Goal: Task Accomplishment & Management: Use online tool/utility

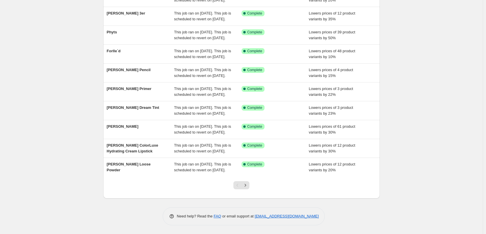
scroll to position [123, 0]
click at [248, 190] on div at bounding box center [242, 188] width 24 height 22
click at [248, 188] on button "Next" at bounding box center [245, 186] width 8 height 8
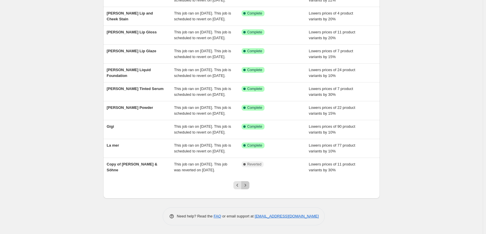
click at [248, 188] on icon "Next" at bounding box center [245, 186] width 6 height 6
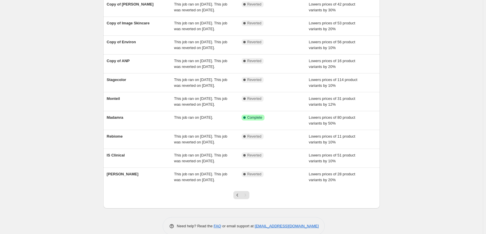
scroll to position [100, 0]
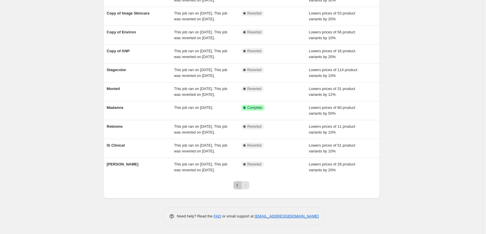
click at [238, 187] on icon "Previous" at bounding box center [237, 186] width 6 height 6
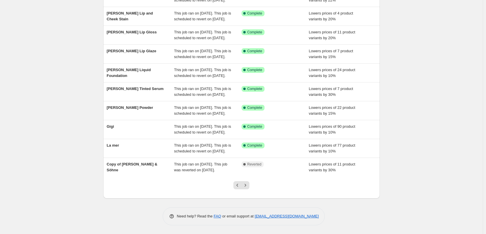
scroll to position [123, 0]
click at [238, 187] on icon "Previous" at bounding box center [237, 186] width 6 height 6
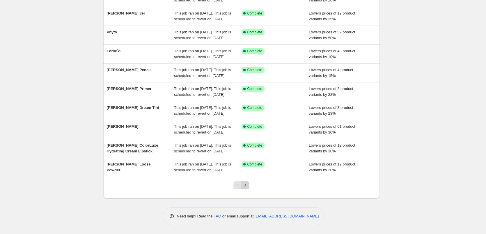
click at [246, 183] on icon "Next" at bounding box center [245, 186] width 6 height 6
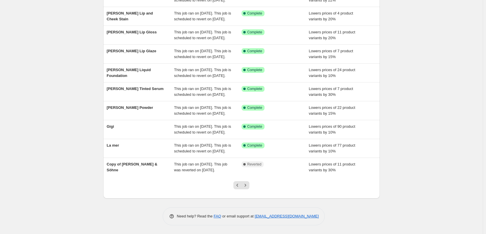
click at [246, 183] on icon "Next" at bounding box center [245, 186] width 6 height 6
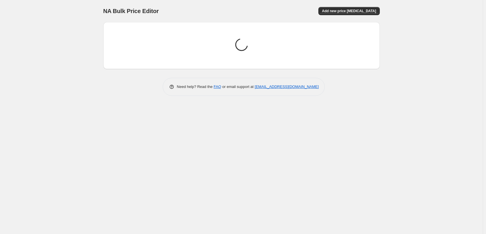
scroll to position [0, 0]
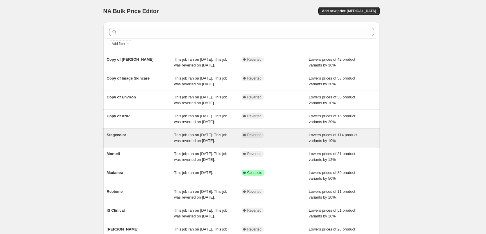
click at [131, 144] on div "Stagecolor" at bounding box center [140, 138] width 67 height 12
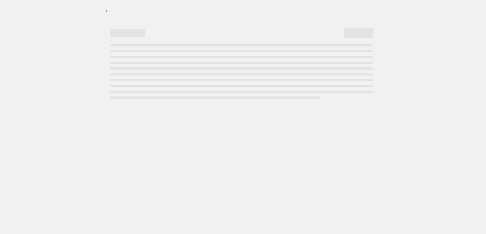
select select "percentage"
select select "vendor"
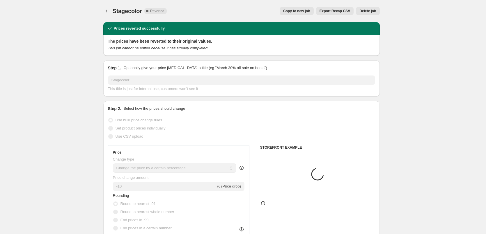
click at [305, 11] on span "Copy to new job" at bounding box center [296, 11] width 27 height 5
select select "percentage"
select select "vendor"
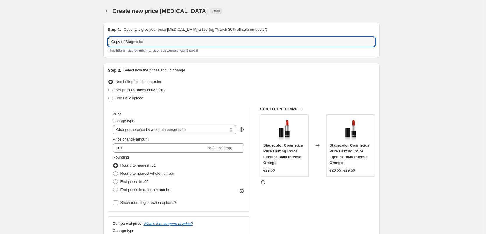
drag, startPoint x: 127, startPoint y: 41, endPoint x: 59, endPoint y: 41, distance: 68.4
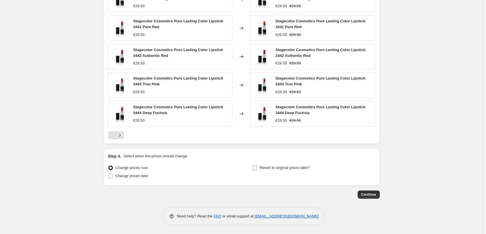
type input "Stagecolor"
click at [278, 164] on label "Revert to original prices later?" at bounding box center [281, 168] width 58 height 8
click at [257, 166] on input "Revert to original prices later?" at bounding box center [254, 168] width 5 height 5
checkbox input "true"
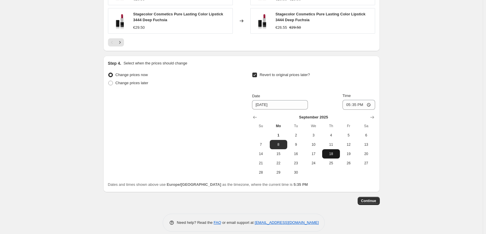
scroll to position [522, 0]
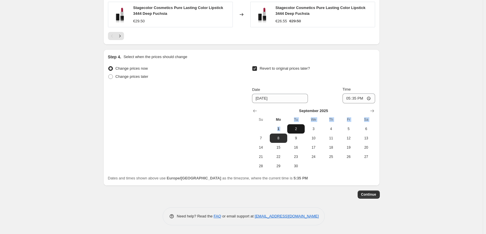
click at [297, 125] on table "September 2025 Su Mo Tu We Th Fr Sa 1 2 3 4 5 6 7 8 9 10 11 12 13 14 15 16 17 1…" at bounding box center [313, 139] width 123 height 63
click at [301, 127] on span "2" at bounding box center [295, 129] width 13 height 5
type input "[DATE]"
click at [350, 97] on input "17:35" at bounding box center [358, 99] width 33 height 10
type input "03:00"
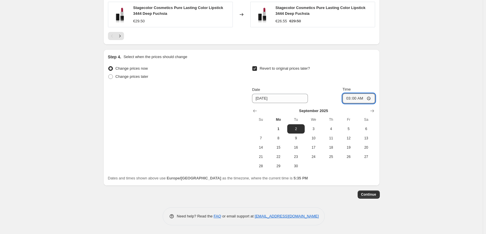
click at [373, 195] on span "Continue" at bounding box center [368, 195] width 15 height 5
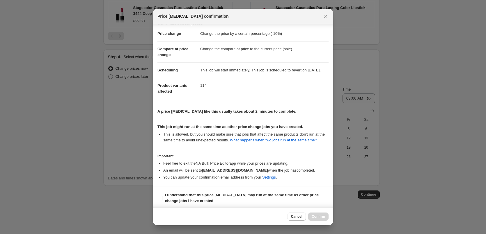
scroll to position [16, 0]
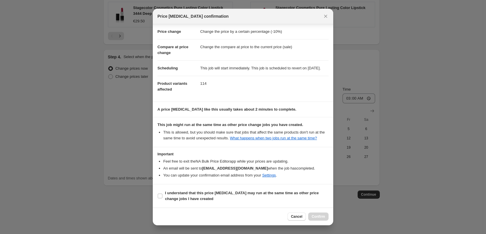
click at [200, 188] on section "I understand that this price [MEDICAL_DATA] may run at the same time as other p…" at bounding box center [243, 196] width 180 height 23
click at [226, 200] on span "I understand that this price [MEDICAL_DATA] may run at the same time as other p…" at bounding box center [246, 197] width 163 height 12
click at [162, 199] on input "I understand that this price [MEDICAL_DATA] may run at the same time as other p…" at bounding box center [160, 196] width 5 height 5
checkbox input "true"
click at [317, 223] on div "Cancel Confirm" at bounding box center [243, 217] width 180 height 18
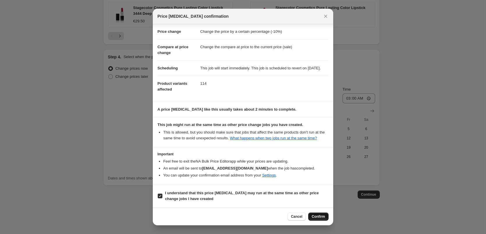
click at [319, 218] on span "Confirm" at bounding box center [318, 217] width 13 height 5
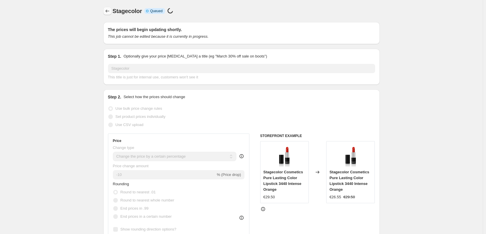
click at [108, 11] on icon "Price change jobs" at bounding box center [107, 11] width 6 height 6
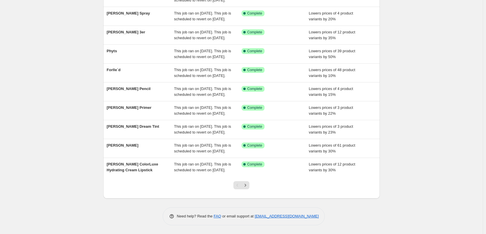
scroll to position [123, 0]
click at [256, 191] on div at bounding box center [241, 188] width 276 height 22
click at [248, 187] on icon "Next" at bounding box center [245, 186] width 6 height 6
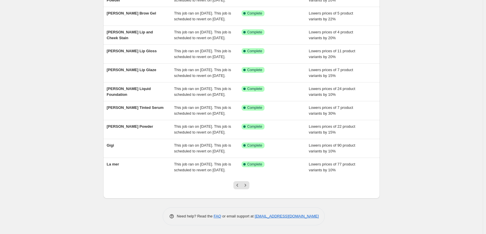
click at [248, 187] on icon "Next" at bounding box center [245, 186] width 6 height 6
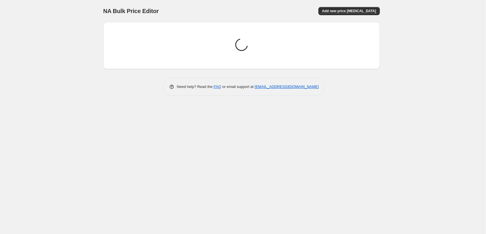
scroll to position [0, 0]
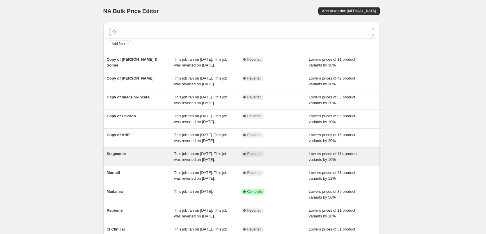
click at [117, 156] on span "Stagecolor" at bounding box center [116, 154] width 19 height 4
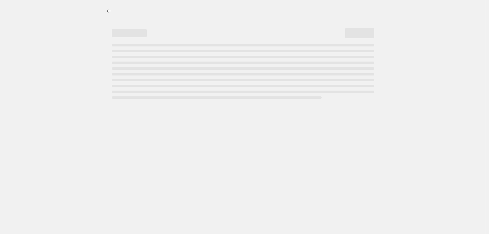
select select "percentage"
select select "vendor"
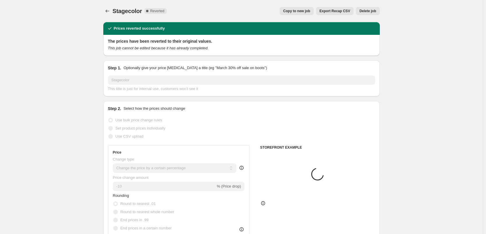
click at [372, 11] on span "Delete job" at bounding box center [367, 11] width 17 height 5
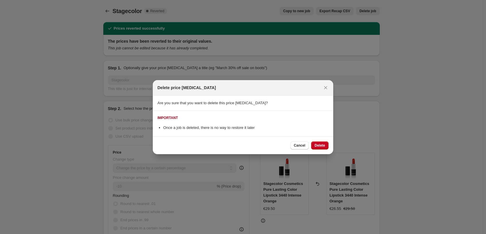
click at [319, 152] on div "Cancel Delete" at bounding box center [243, 146] width 180 height 18
click at [318, 150] on button "Delete" at bounding box center [319, 146] width 17 height 8
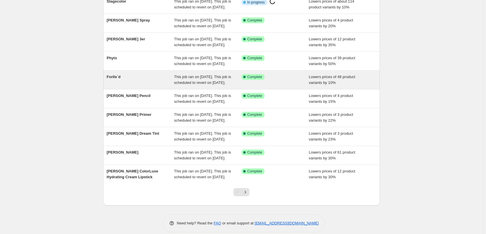
scroll to position [123, 0]
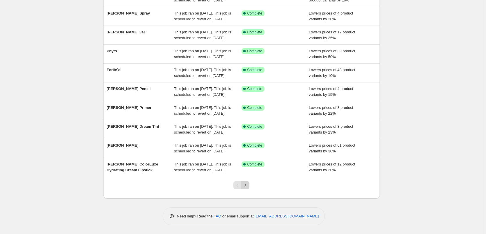
click at [248, 186] on icon "Next" at bounding box center [245, 186] width 6 height 6
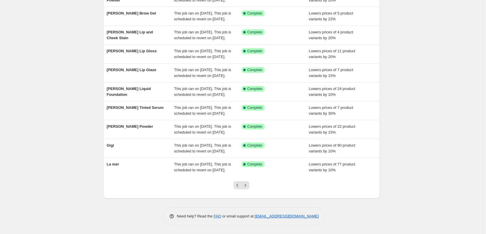
click at [248, 186] on icon "Next" at bounding box center [245, 186] width 6 height 6
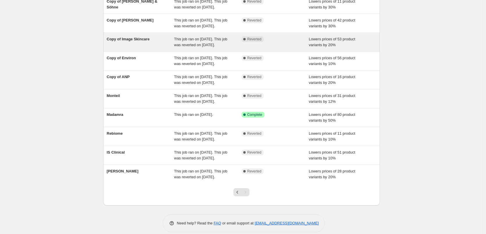
scroll to position [0, 0]
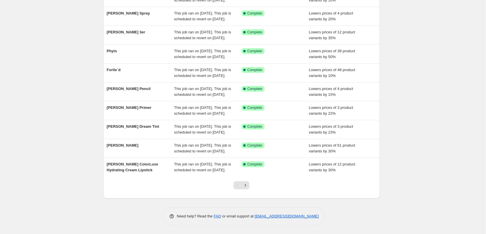
scroll to position [123, 0]
click at [248, 185] on icon "Next" at bounding box center [245, 186] width 6 height 6
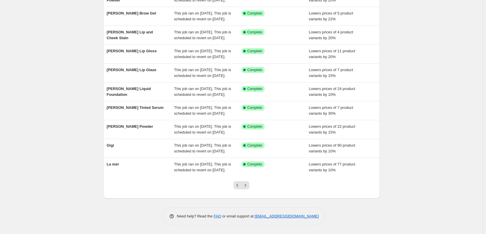
click at [248, 185] on icon "Next" at bounding box center [245, 186] width 6 height 6
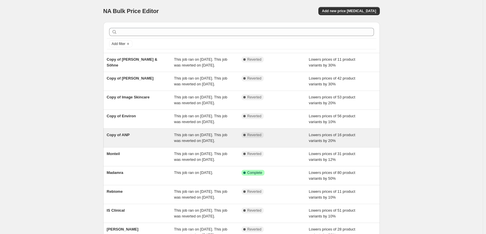
scroll to position [100, 0]
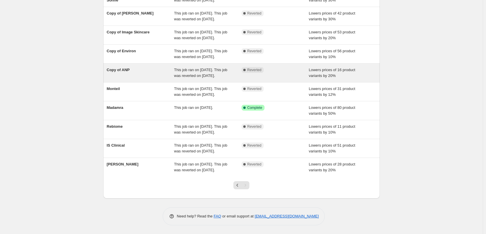
click at [115, 67] on div "Copy of ANP" at bounding box center [140, 73] width 67 height 12
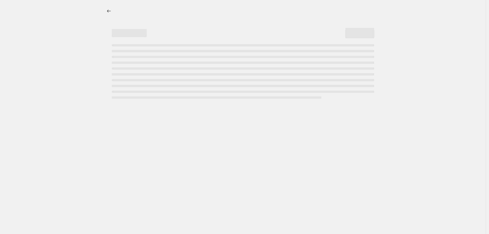
select select "percentage"
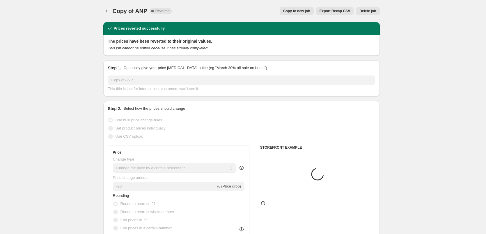
select select "vendor"
click at [311, 6] on div "Copy of ANP. This page is ready Copy of ANP Complete Reverted Copy to new job E…" at bounding box center [241, 11] width 276 height 22
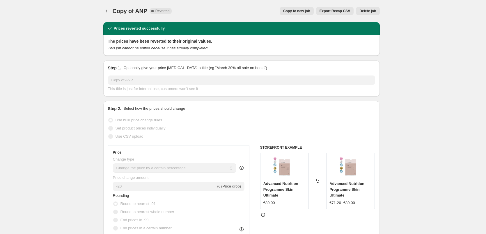
click at [309, 9] on button "Copy to new job" at bounding box center [297, 11] width 34 height 8
select select "percentage"
select select "vendor"
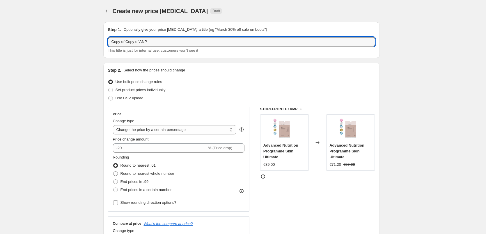
drag, startPoint x: 141, startPoint y: 42, endPoint x: 63, endPoint y: 41, distance: 78.5
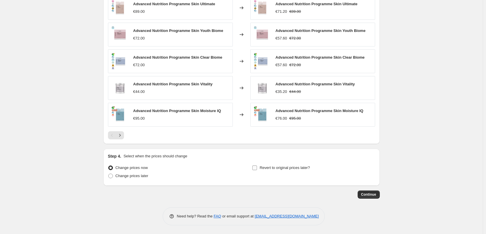
type input "ANP"
click at [292, 171] on span "Revert to original prices later?" at bounding box center [284, 168] width 50 height 6
click at [257, 170] on input "Revert to original prices later?" at bounding box center [254, 168] width 5 height 5
checkbox input "true"
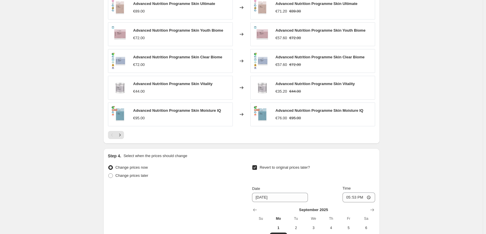
scroll to position [512, 0]
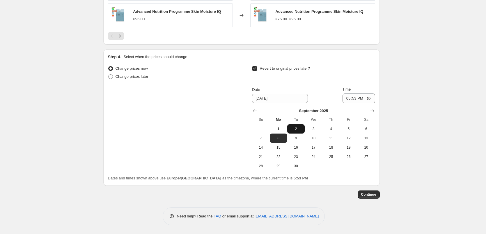
click at [299, 131] on span "2" at bounding box center [295, 129] width 13 height 5
type input "[DATE]"
click at [347, 99] on input "17:53" at bounding box center [358, 99] width 33 height 10
type input "03:00"
click at [373, 198] on button "Continue" at bounding box center [368, 195] width 22 height 8
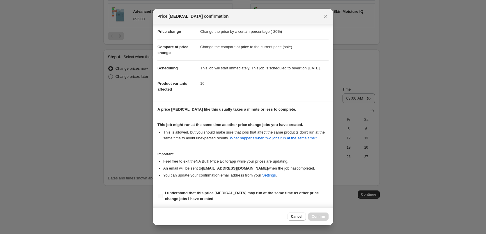
scroll to position [16, 0]
drag, startPoint x: 194, startPoint y: 197, endPoint x: 216, endPoint y: 195, distance: 21.9
click at [193, 197] on b "I understand that this price [MEDICAL_DATA] may run at the same time as other p…" at bounding box center [242, 196] width 154 height 10
click at [162, 197] on input "I understand that this price [MEDICAL_DATA] may run at the same time as other p…" at bounding box center [160, 196] width 5 height 5
checkbox input "true"
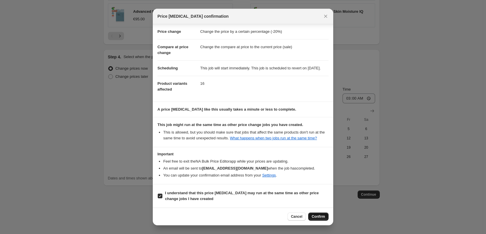
click at [309, 214] on button "Confirm" at bounding box center [318, 217] width 20 height 8
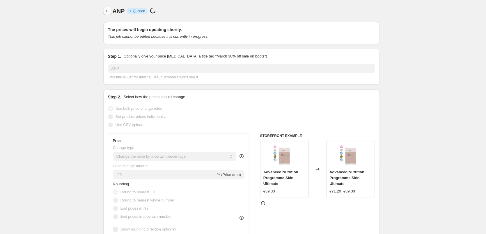
click at [110, 11] on icon "Price change jobs" at bounding box center [107, 11] width 6 height 6
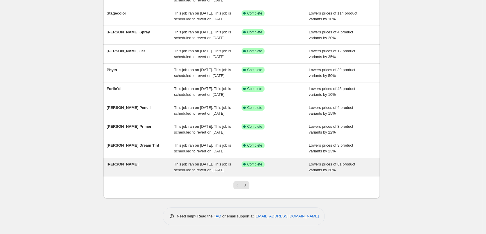
scroll to position [123, 0]
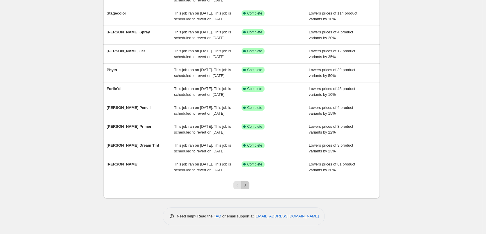
click at [246, 185] on icon "Next" at bounding box center [245, 186] width 6 height 6
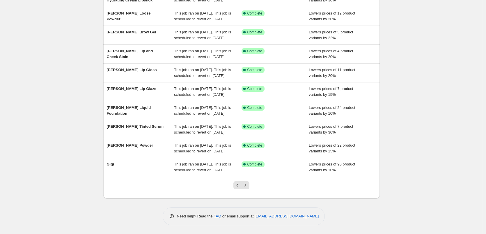
click at [246, 185] on icon "Next" at bounding box center [245, 186] width 6 height 6
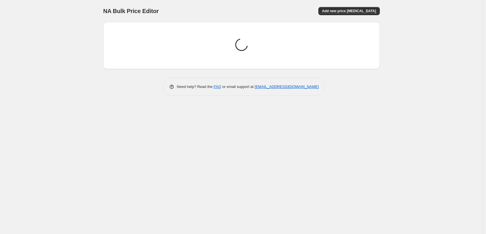
scroll to position [0, 0]
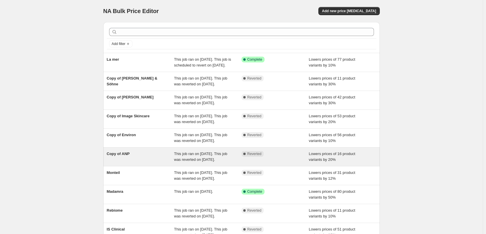
click at [126, 156] on span "Copy of ANP" at bounding box center [118, 154] width 23 height 4
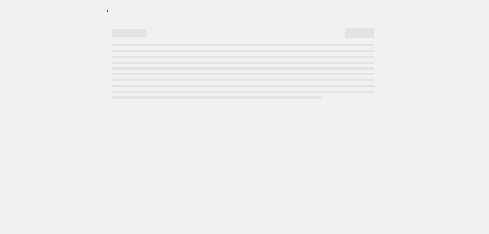
select select "percentage"
select select "vendor"
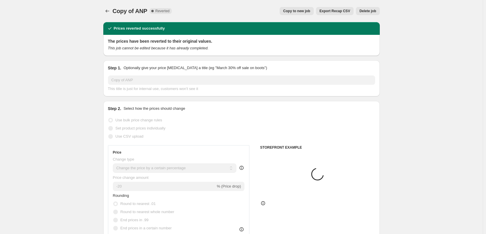
click at [370, 10] on span "Delete job" at bounding box center [367, 11] width 17 height 5
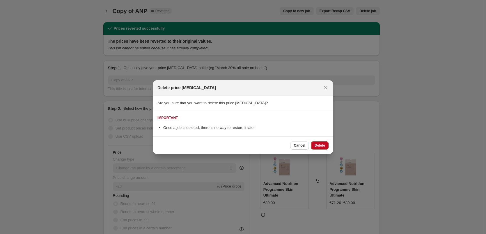
click at [330, 148] on div "Cancel Delete" at bounding box center [243, 146] width 180 height 18
click at [325, 145] on span "Delete" at bounding box center [319, 145] width 10 height 5
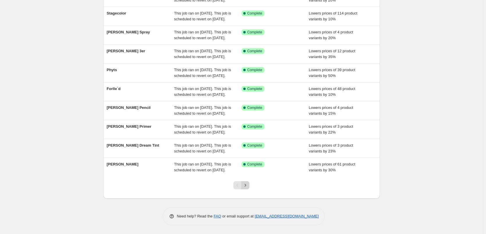
scroll to position [123, 0]
click at [246, 188] on icon "Next" at bounding box center [245, 186] width 6 height 6
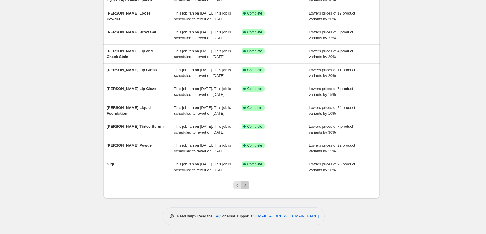
click at [246, 188] on icon "Next" at bounding box center [245, 186] width 6 height 6
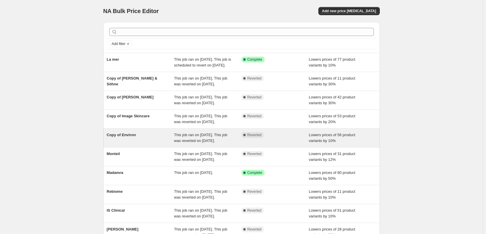
click at [124, 144] on div "Copy of Environ" at bounding box center [140, 138] width 67 height 12
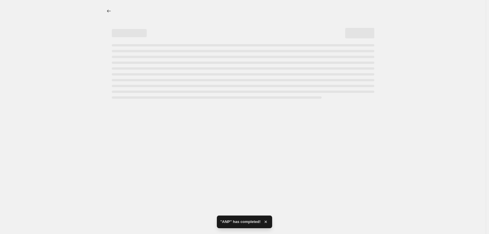
select select "percentage"
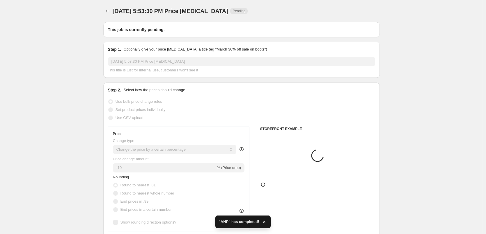
type input "Copy of Environ"
radio input "false"
radio input "true"
checkbox input "true"
select select "vendor"
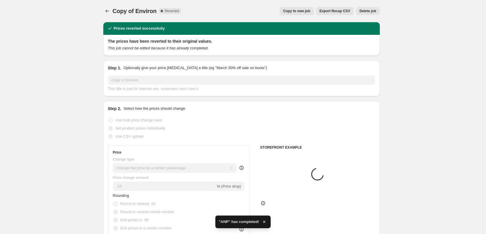
click at [308, 10] on span "Copy to new job" at bounding box center [296, 11] width 27 height 5
select select "percentage"
select select "vendor"
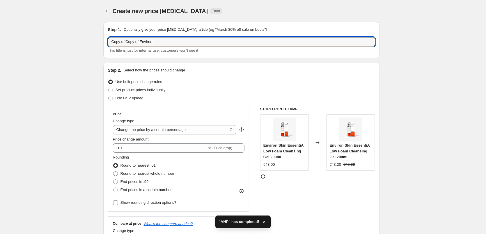
drag, startPoint x: 140, startPoint y: 42, endPoint x: 61, endPoint y: 44, distance: 79.2
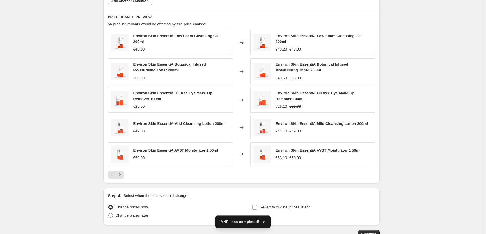
scroll to position [417, 0]
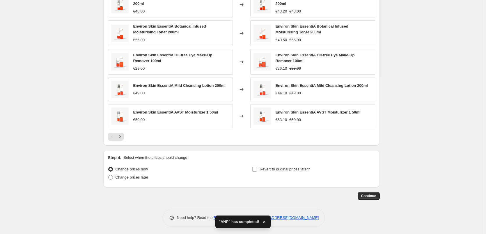
type input "Environ"
click at [267, 163] on div "Step 4. Select when the prices should change Change prices now Change prices la…" at bounding box center [241, 169] width 267 height 28
click at [269, 167] on span "Revert to original prices later?" at bounding box center [284, 170] width 50 height 6
click at [257, 167] on input "Revert to original prices later?" at bounding box center [254, 169] width 5 height 5
checkbox input "true"
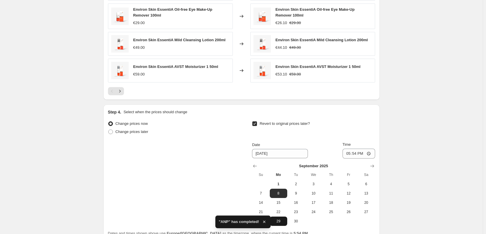
scroll to position [516, 0]
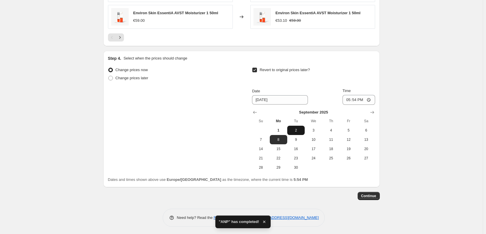
click at [296, 126] on button "2" at bounding box center [295, 130] width 17 height 9
type input "[DATE]"
click at [348, 98] on input "17:54" at bounding box center [358, 100] width 33 height 10
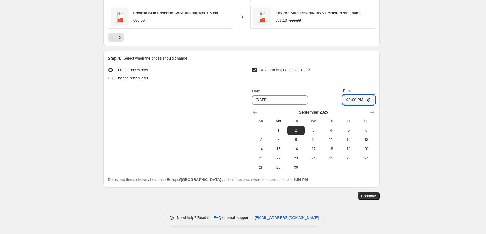
type input "03:00"
click at [371, 195] on span "Continue" at bounding box center [368, 196] width 15 height 5
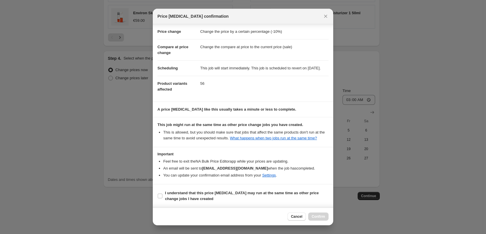
scroll to position [16, 0]
click at [195, 191] on b "I understand that this price [MEDICAL_DATA] may run at the same time as other p…" at bounding box center [242, 196] width 154 height 10
click at [162, 194] on input "I understand that this price [MEDICAL_DATA] may run at the same time as other p…" at bounding box center [160, 196] width 5 height 5
checkbox input "true"
click at [316, 215] on button "Confirm" at bounding box center [318, 217] width 20 height 8
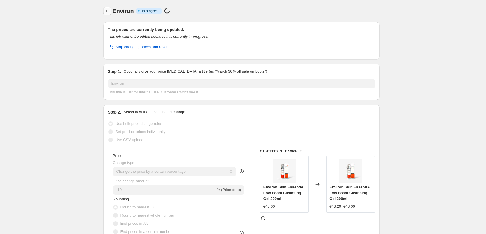
click at [110, 11] on icon "Price change jobs" at bounding box center [107, 11] width 6 height 6
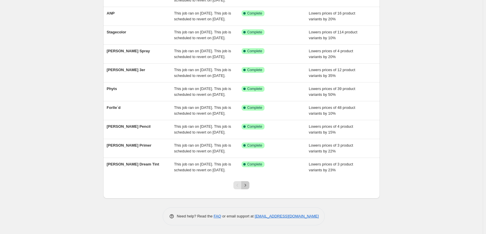
click at [248, 186] on icon "Next" at bounding box center [245, 186] width 6 height 6
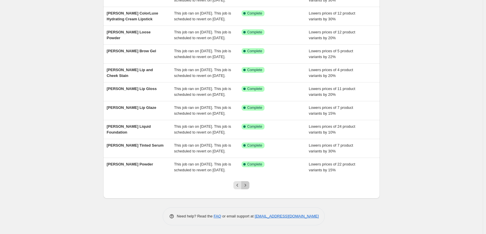
click at [248, 186] on icon "Next" at bounding box center [245, 186] width 6 height 6
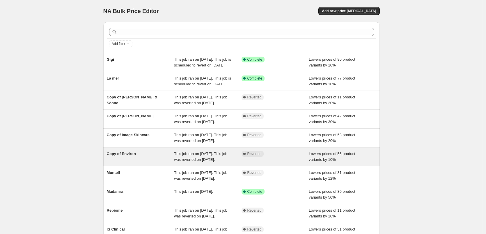
click at [132, 163] on div "Copy of Environ" at bounding box center [140, 157] width 67 height 12
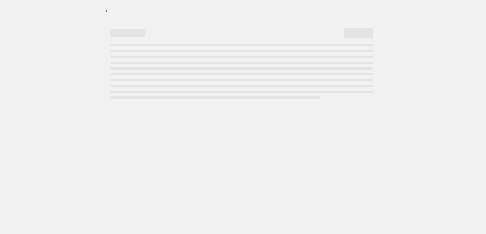
select select "percentage"
select select "vendor"
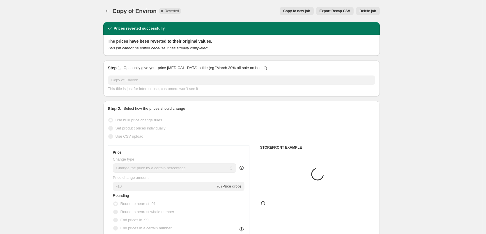
click at [369, 8] on button "Delete job" at bounding box center [368, 11] width 24 height 8
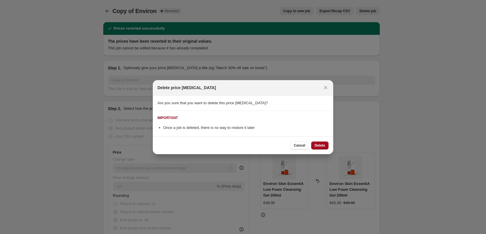
click at [322, 147] on span "Delete" at bounding box center [319, 145] width 10 height 5
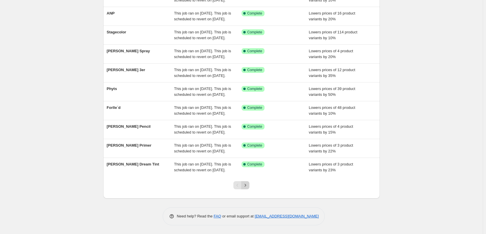
drag, startPoint x: 252, startPoint y: 186, endPoint x: 249, endPoint y: 186, distance: 3.5
click at [250, 186] on div at bounding box center [242, 188] width 24 height 22
click at [248, 186] on icon "Next" at bounding box center [245, 186] width 6 height 6
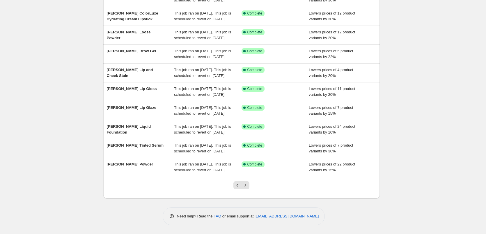
click at [248, 186] on icon "Next" at bounding box center [245, 186] width 6 height 6
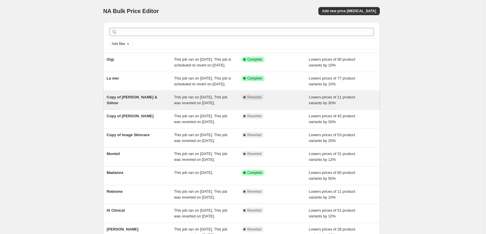
click at [135, 105] on span "Copy of [PERSON_NAME] & Söhne" at bounding box center [132, 100] width 51 height 10
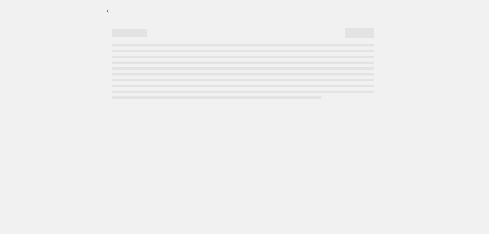
select select "percentage"
select select "vendor"
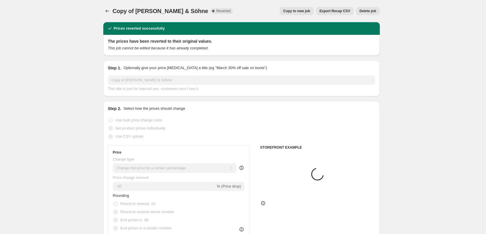
click at [301, 5] on div "Copy of [PERSON_NAME] & Söhne. This page is ready Copy of [PERSON_NAME] & Söhne…" at bounding box center [241, 11] width 276 height 22
click at [300, 10] on span "Copy to new job" at bounding box center [296, 11] width 27 height 5
select select "percentage"
select select "vendor"
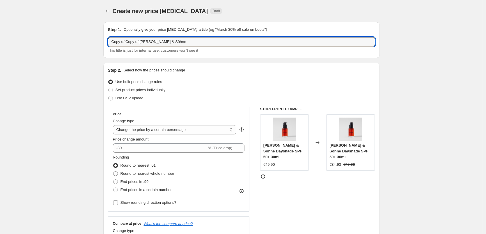
drag, startPoint x: 141, startPoint y: 42, endPoint x: 97, endPoint y: 42, distance: 44.2
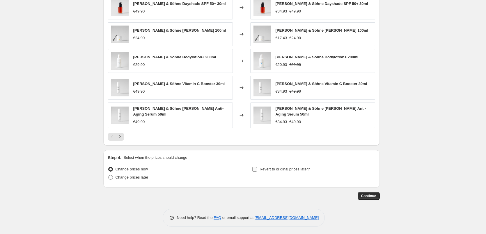
type input "[PERSON_NAME] & Söhne"
click at [268, 167] on span "Revert to original prices later?" at bounding box center [284, 169] width 50 height 4
click at [257, 167] on input "Revert to original prices later?" at bounding box center [254, 169] width 5 height 5
checkbox input "true"
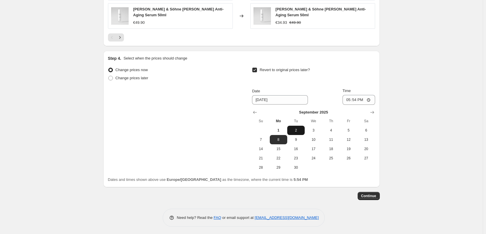
click at [302, 129] on span "2" at bounding box center [295, 130] width 13 height 5
type input "[DATE]"
click at [349, 101] on input "17:54" at bounding box center [358, 100] width 33 height 10
type input "03:00"
click at [373, 192] on button "Continue" at bounding box center [368, 196] width 22 height 8
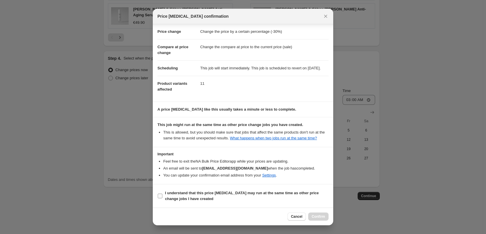
click at [185, 194] on b "I understand that this price [MEDICAL_DATA] may run at the same time as other p…" at bounding box center [242, 196] width 154 height 10
click at [162, 194] on input "I understand that this price [MEDICAL_DATA] may run at the same time as other p…" at bounding box center [160, 196] width 5 height 5
checkbox input "true"
click at [321, 213] on button "Confirm" at bounding box center [318, 217] width 20 height 8
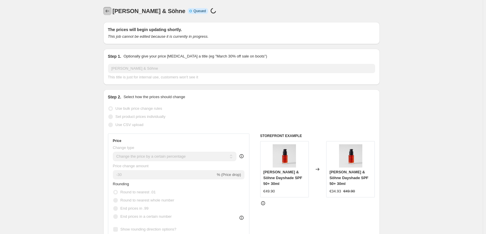
click at [109, 10] on icon "Price change jobs" at bounding box center [107, 11] width 6 height 6
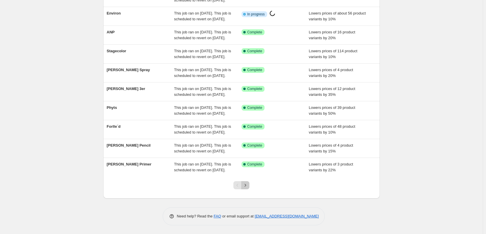
click at [249, 188] on button "Next" at bounding box center [245, 186] width 8 height 8
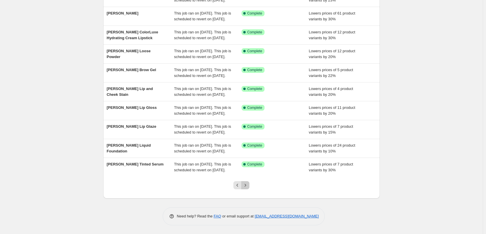
click at [248, 186] on icon "Next" at bounding box center [245, 186] width 6 height 6
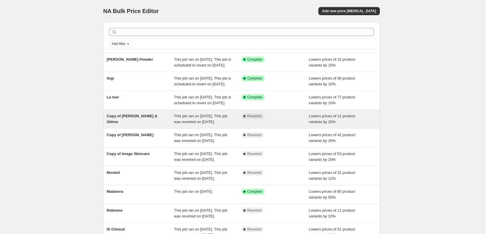
click at [139, 124] on span "Copy of [PERSON_NAME] & Söhne" at bounding box center [132, 119] width 51 height 10
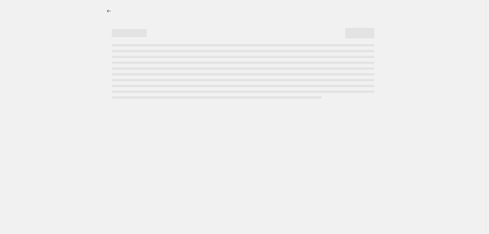
select select "percentage"
select select "vendor"
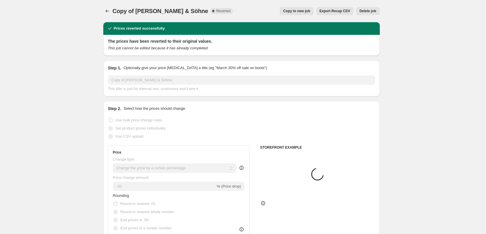
click at [375, 15] on button "Delete job" at bounding box center [368, 11] width 24 height 8
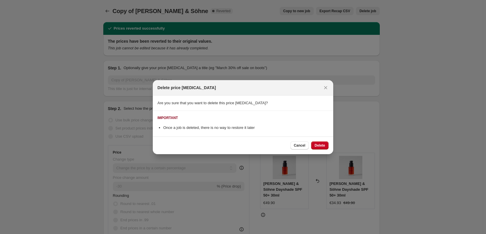
click at [318, 141] on div "Cancel Delete" at bounding box center [243, 146] width 180 height 18
click at [317, 142] on button "Delete" at bounding box center [319, 146] width 17 height 8
